Goal: Navigation & Orientation: Go to known website

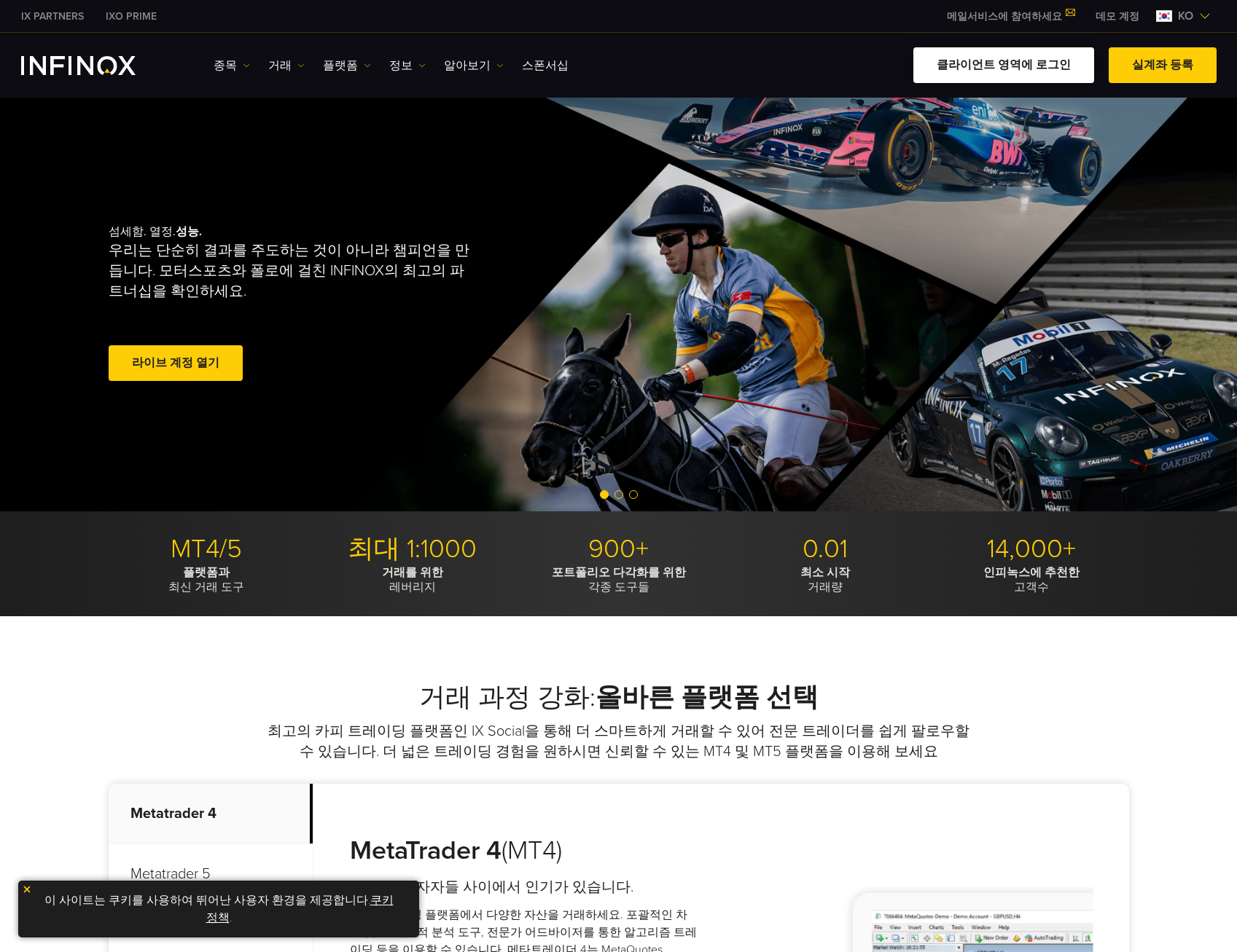
click at [992, 66] on link "클라이언트 영역에 로그인" at bounding box center [1004, 65] width 181 height 36
